Goal: Communication & Community: Answer question/provide support

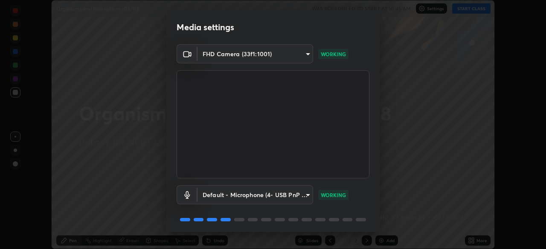
scroll to position [30, 0]
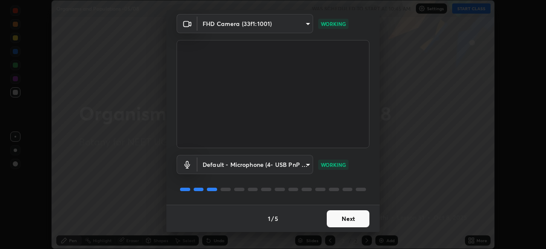
click at [336, 214] on button "Next" at bounding box center [348, 219] width 43 height 17
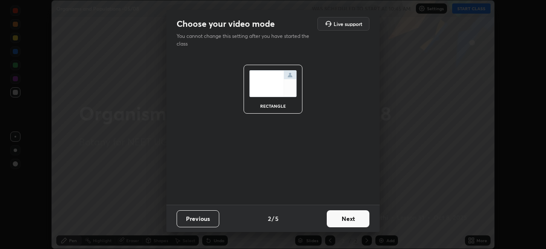
click at [330, 223] on button "Next" at bounding box center [348, 219] width 43 height 17
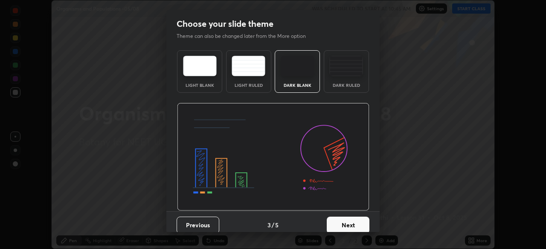
click at [298, 70] on img at bounding box center [297, 66] width 34 height 20
click at [338, 226] on button "Next" at bounding box center [348, 225] width 43 height 17
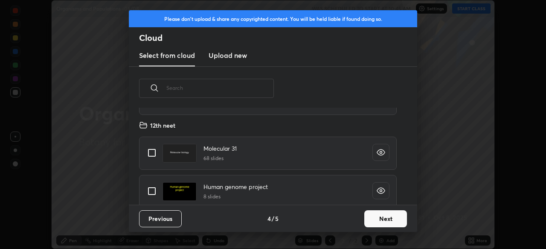
scroll to position [128, 0]
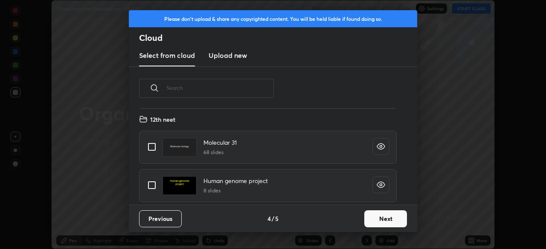
click at [152, 187] on input "grid" at bounding box center [152, 185] width 18 height 18
checkbox input "true"
click at [375, 213] on button "Next" at bounding box center [385, 219] width 43 height 17
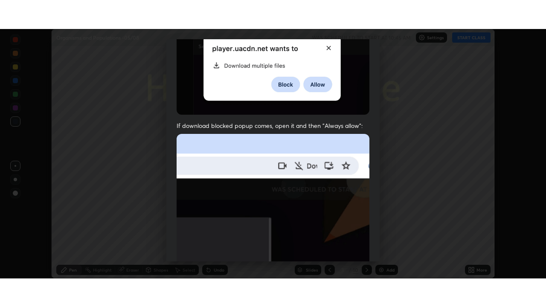
scroll to position [204, 0]
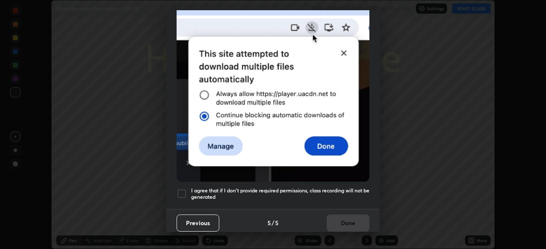
click at [180, 189] on div at bounding box center [181, 194] width 10 height 10
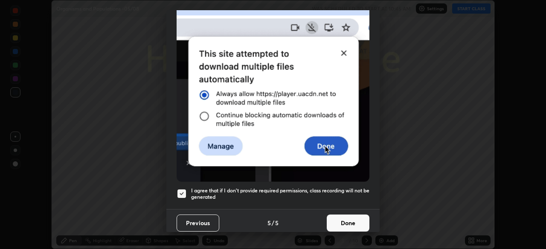
click at [336, 215] on button "Done" at bounding box center [348, 223] width 43 height 17
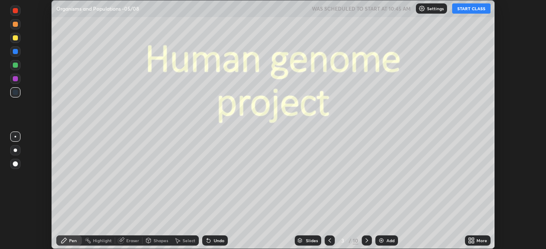
click at [462, 7] on button "START CLASS" at bounding box center [471, 8] width 38 height 10
click at [473, 242] on icon at bounding box center [472, 242] width 2 height 2
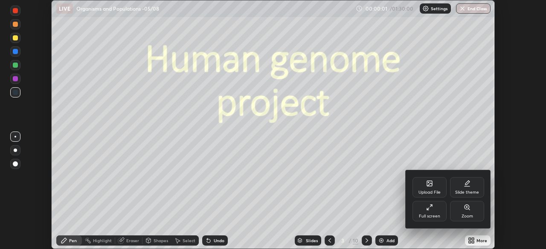
click at [425, 209] on div "Full screen" at bounding box center [429, 211] width 34 height 20
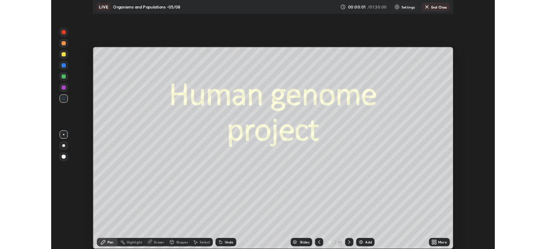
scroll to position [307, 546]
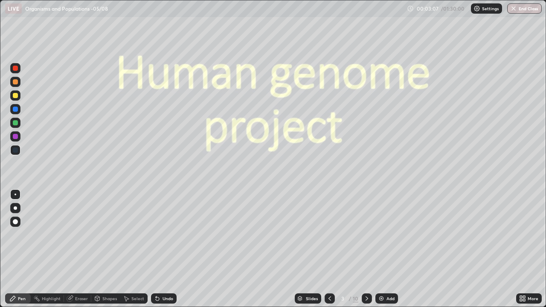
click at [366, 249] on icon at bounding box center [366, 298] width 7 height 7
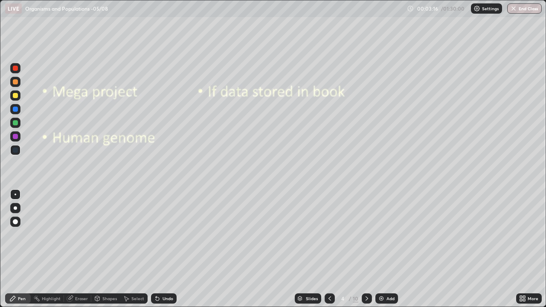
click at [17, 97] on div at bounding box center [15, 95] width 5 height 5
click at [16, 96] on div at bounding box center [15, 95] width 5 height 5
click at [16, 209] on div at bounding box center [15, 207] width 3 height 3
click at [137, 249] on div "Select" at bounding box center [137, 298] width 13 height 4
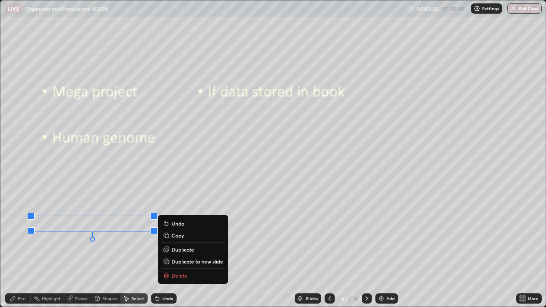
click at [22, 249] on div "Pen" at bounding box center [22, 298] width 8 height 4
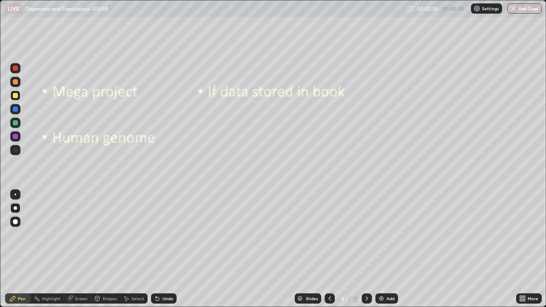
click at [15, 123] on div at bounding box center [15, 122] width 5 height 5
click at [18, 100] on div at bounding box center [15, 95] width 10 height 10
click at [166, 249] on div "Undo" at bounding box center [167, 298] width 11 height 4
click at [167, 249] on div "Undo" at bounding box center [167, 298] width 11 height 4
click at [164, 249] on div "Undo" at bounding box center [167, 298] width 11 height 4
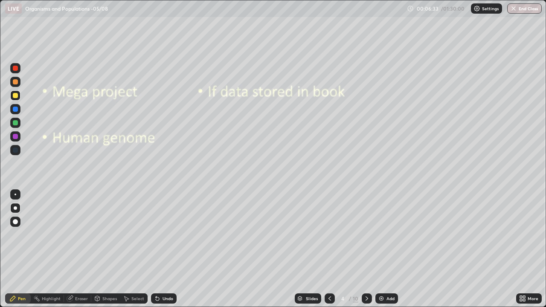
click at [166, 249] on div "Undo" at bounding box center [167, 298] width 11 height 4
click at [168, 249] on div "Undo" at bounding box center [167, 298] width 11 height 4
click at [15, 99] on div at bounding box center [15, 95] width 10 height 10
click at [381, 249] on img at bounding box center [381, 298] width 7 height 7
click at [16, 98] on div at bounding box center [15, 95] width 5 height 5
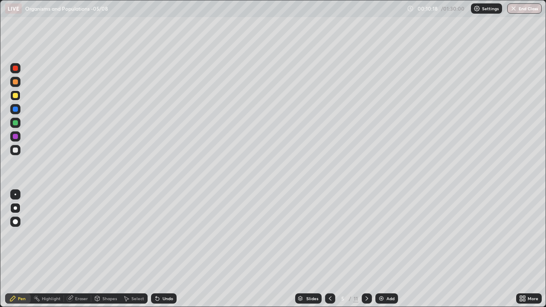
click at [17, 124] on div at bounding box center [15, 122] width 5 height 5
click at [365, 249] on icon at bounding box center [366, 298] width 7 height 7
click at [366, 249] on icon at bounding box center [366, 298] width 7 height 7
click at [16, 97] on div at bounding box center [15, 95] width 5 height 5
click at [16, 95] on div at bounding box center [15, 95] width 5 height 5
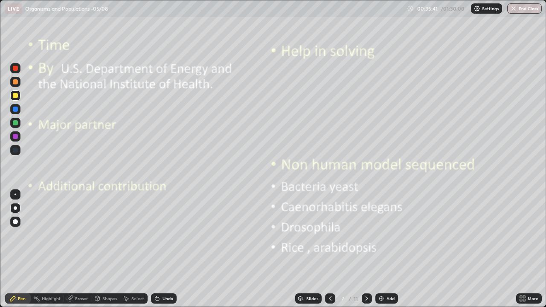
click at [523, 249] on icon at bounding box center [524, 300] width 2 height 2
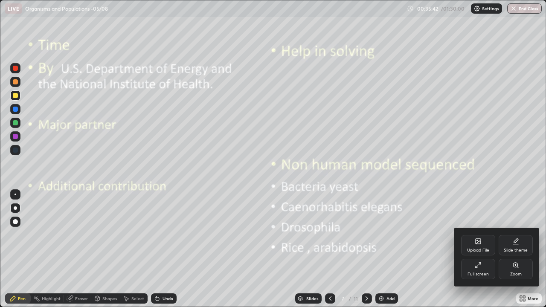
click at [472, 249] on div "Full screen" at bounding box center [477, 274] width 21 height 4
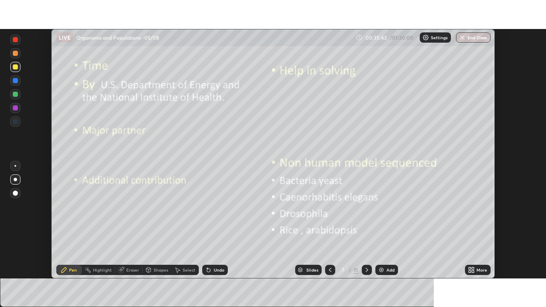
scroll to position [42379, 42082]
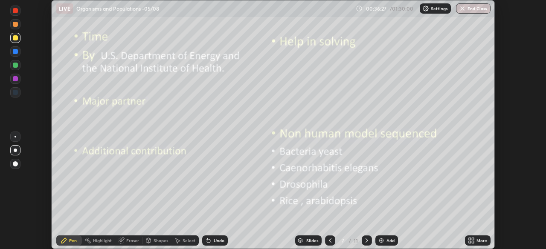
click at [469, 239] on icon at bounding box center [469, 239] width 2 height 2
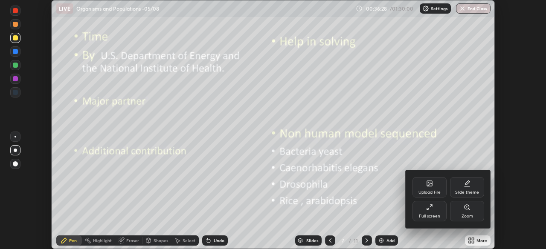
click at [421, 211] on div "Full screen" at bounding box center [429, 211] width 34 height 20
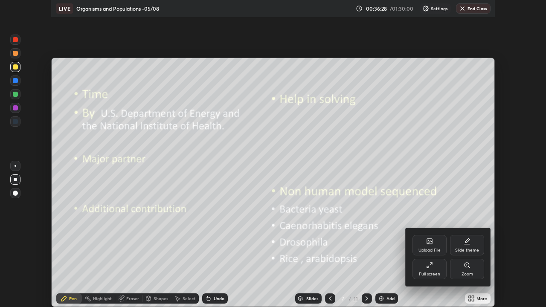
scroll to position [307, 546]
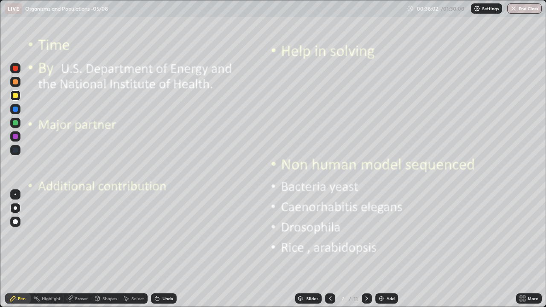
click at [366, 249] on icon at bounding box center [366, 298] width 7 height 7
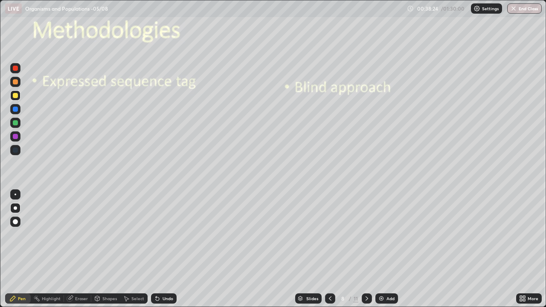
click at [17, 97] on div at bounding box center [15, 95] width 5 height 5
click at [17, 96] on div at bounding box center [15, 95] width 5 height 5
click at [16, 134] on div at bounding box center [15, 136] width 5 height 5
click at [14, 96] on div at bounding box center [15, 95] width 5 height 5
click at [77, 249] on div "Eraser" at bounding box center [81, 298] width 13 height 4
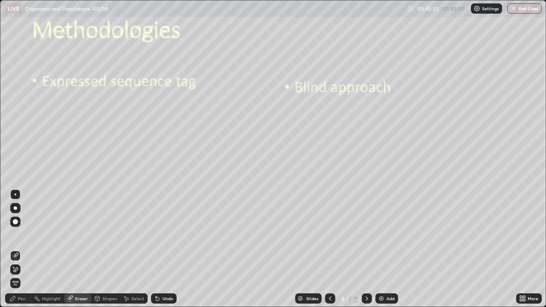
click at [366, 249] on icon at bounding box center [366, 298] width 7 height 7
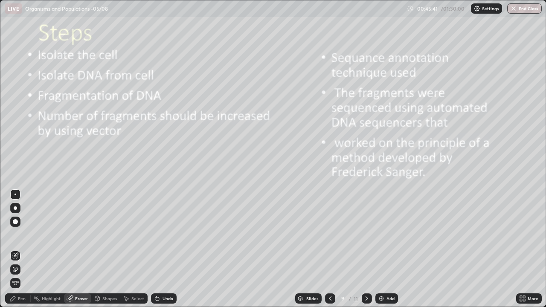
click at [325, 249] on div at bounding box center [330, 298] width 10 height 10
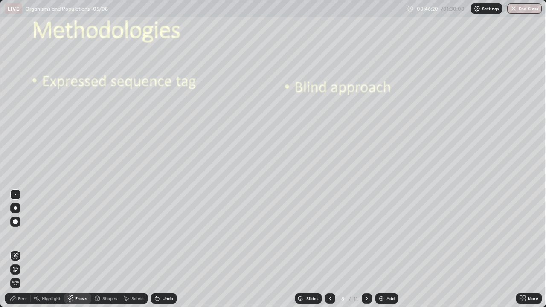
click at [366, 249] on icon at bounding box center [366, 298] width 7 height 7
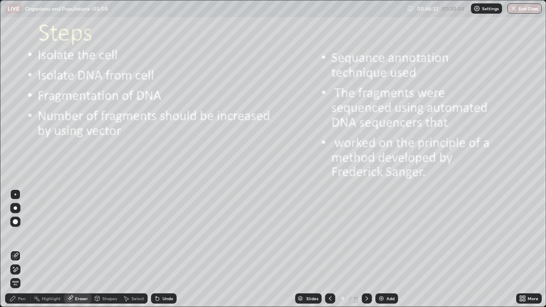
click at [20, 249] on div "Pen" at bounding box center [22, 298] width 8 height 4
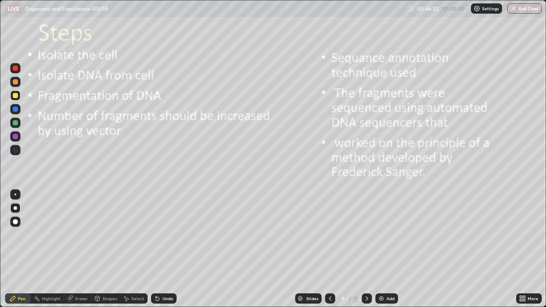
click at [15, 208] on div at bounding box center [15, 207] width 3 height 3
click at [14, 94] on div at bounding box center [15, 95] width 5 height 5
click at [136, 249] on div "Select" at bounding box center [137, 298] width 13 height 4
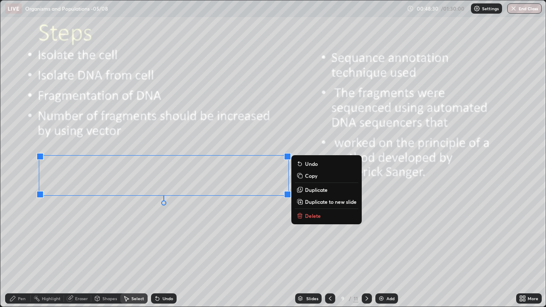
click at [179, 239] on div "0 ° Undo Copy Duplicate Duplicate to new slide Delete" at bounding box center [272, 153] width 545 height 306
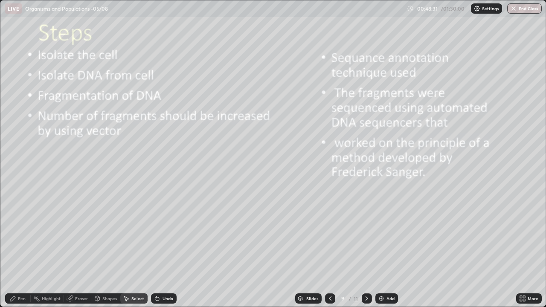
click at [22, 249] on div "Pen" at bounding box center [22, 298] width 8 height 4
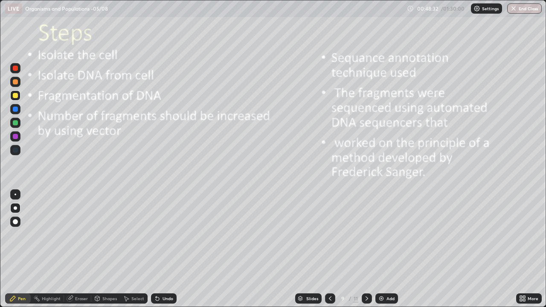
click at [15, 208] on div at bounding box center [15, 207] width 3 height 3
click at [70, 249] on icon at bounding box center [70, 299] width 6 height 6
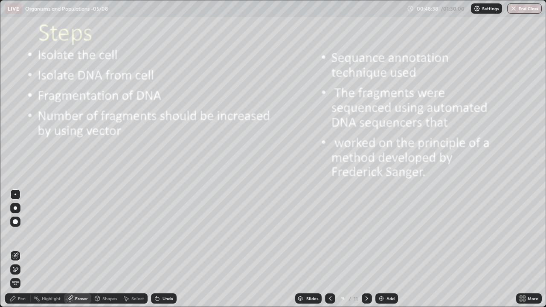
click at [25, 249] on div "Pen" at bounding box center [22, 298] width 8 height 4
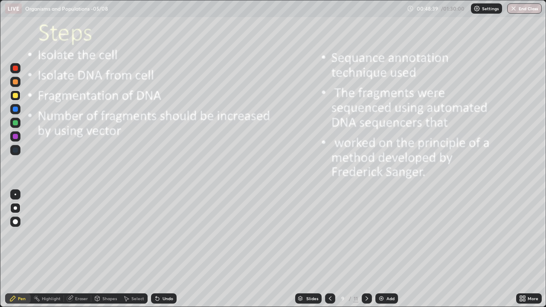
click at [16, 194] on div at bounding box center [15, 195] width 2 height 2
click at [14, 96] on div at bounding box center [15, 95] width 5 height 5
click at [14, 110] on div at bounding box center [15, 109] width 5 height 5
click at [15, 124] on div at bounding box center [15, 122] width 5 height 5
click at [15, 86] on div at bounding box center [15, 82] width 10 height 10
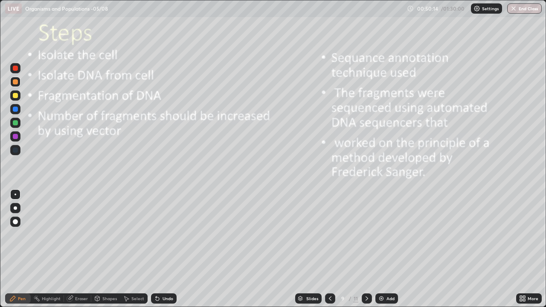
click at [16, 69] on div at bounding box center [15, 68] width 5 height 5
click at [16, 223] on div at bounding box center [15, 221] width 5 height 5
click at [16, 95] on div at bounding box center [15, 95] width 5 height 5
click at [15, 98] on div at bounding box center [15, 95] width 5 height 5
click at [366, 249] on icon at bounding box center [366, 298] width 7 height 7
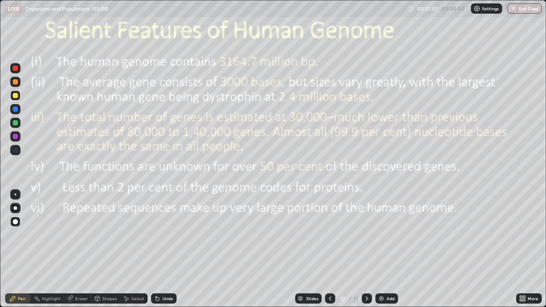
click at [99, 249] on icon at bounding box center [97, 298] width 7 height 7
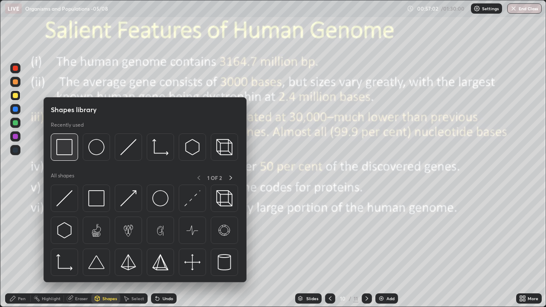
click at [61, 151] on img at bounding box center [64, 147] width 16 height 16
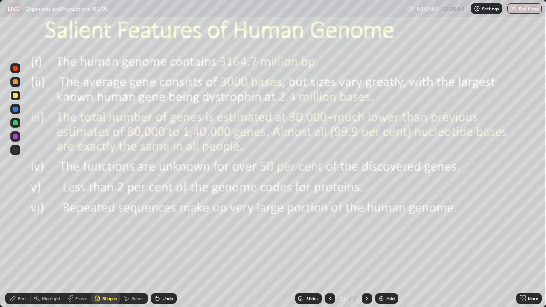
click at [16, 98] on div at bounding box center [15, 95] width 5 height 5
click at [15, 123] on div at bounding box center [15, 122] width 5 height 5
click at [16, 136] on div at bounding box center [15, 136] width 5 height 5
click at [364, 249] on icon at bounding box center [366, 298] width 7 height 7
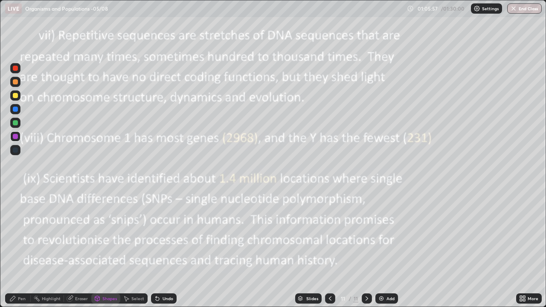
click at [97, 249] on icon at bounding box center [97, 299] width 0 height 3
click at [15, 95] on div at bounding box center [15, 95] width 5 height 5
click at [17, 249] on div "Pen" at bounding box center [18, 298] width 26 height 10
click at [163, 249] on div "Undo" at bounding box center [164, 298] width 26 height 10
click at [101, 249] on div "Shapes" at bounding box center [105, 298] width 29 height 10
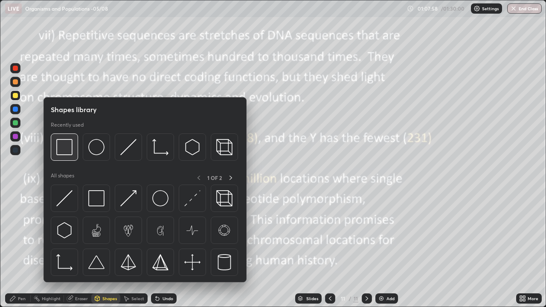
click at [62, 155] on img at bounding box center [64, 147] width 16 height 16
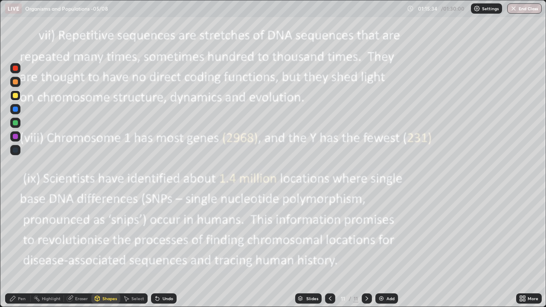
click at [26, 249] on div "Pen" at bounding box center [18, 298] width 26 height 10
click at [15, 213] on div at bounding box center [15, 208] width 10 height 10
click at [14, 95] on div at bounding box center [15, 95] width 5 height 5
click at [386, 249] on div "Add" at bounding box center [390, 298] width 8 height 4
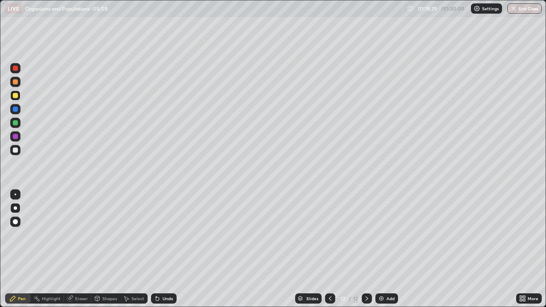
click at [18, 99] on div at bounding box center [15, 95] width 10 height 10
click at [14, 111] on div at bounding box center [15, 109] width 5 height 5
click at [17, 108] on div at bounding box center [15, 109] width 5 height 5
click at [16, 95] on div at bounding box center [15, 95] width 5 height 5
click at [19, 109] on div at bounding box center [15, 109] width 10 height 10
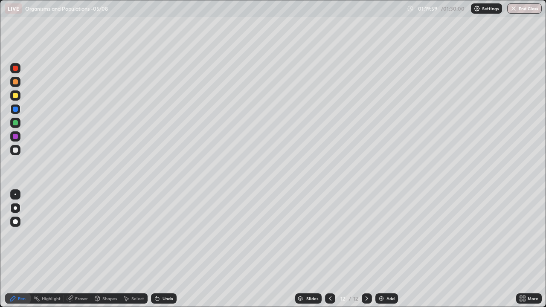
click at [165, 249] on div "Undo" at bounding box center [167, 298] width 11 height 4
click at [163, 249] on div "Undo" at bounding box center [167, 298] width 11 height 4
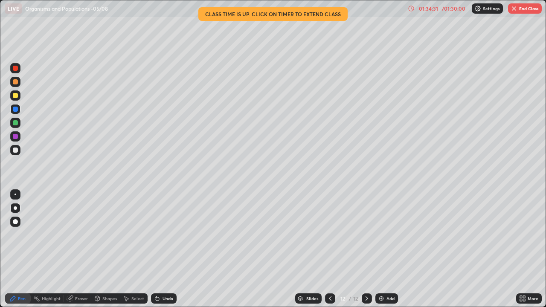
click at [518, 10] on button "End Class" at bounding box center [525, 8] width 34 height 10
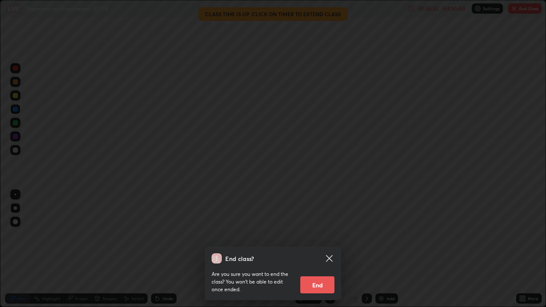
click at [319, 249] on button "End" at bounding box center [317, 284] width 34 height 17
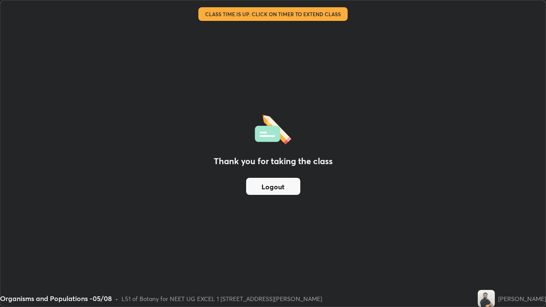
click at [280, 186] on button "Logout" at bounding box center [273, 186] width 54 height 17
